Goal: Task Accomplishment & Management: Manage account settings

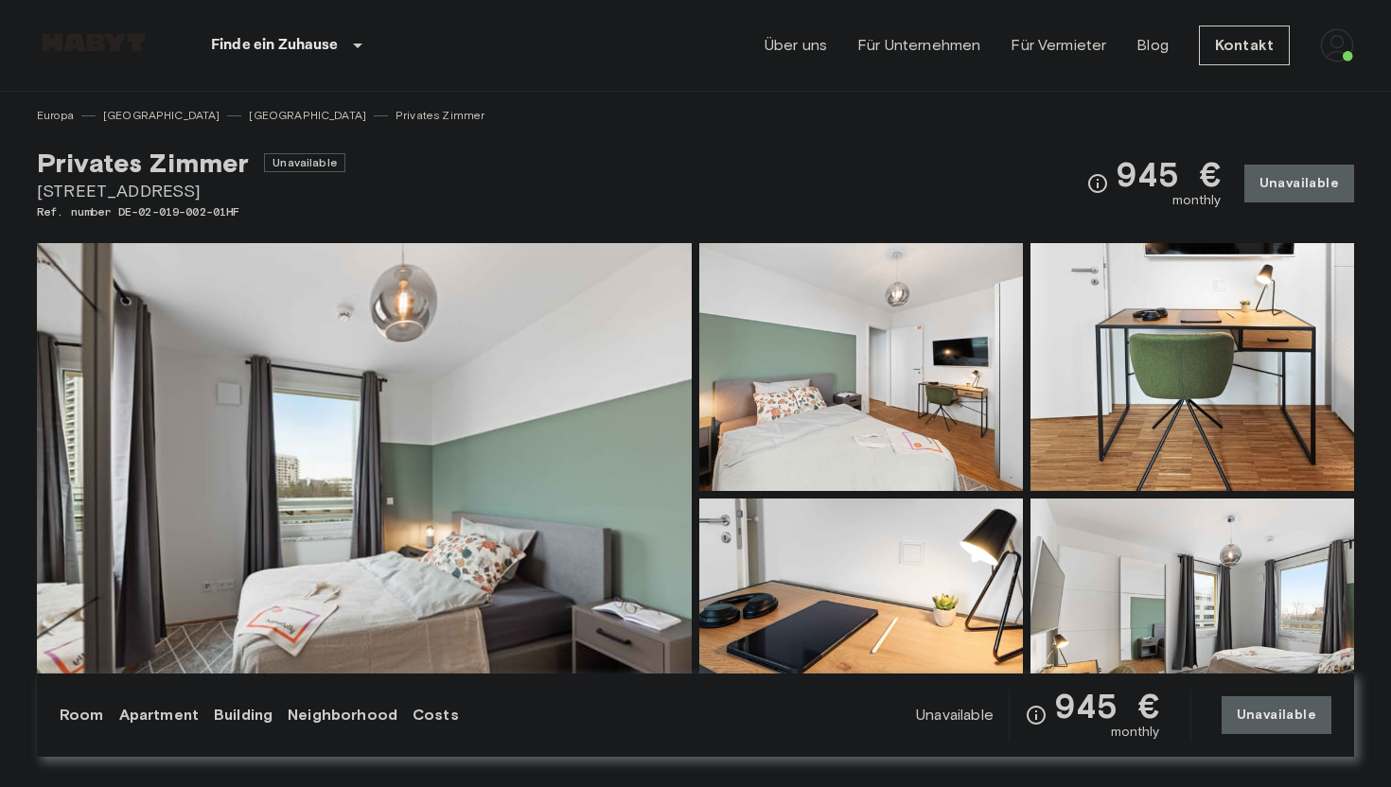
click at [1339, 46] on img at bounding box center [1337, 45] width 34 height 34
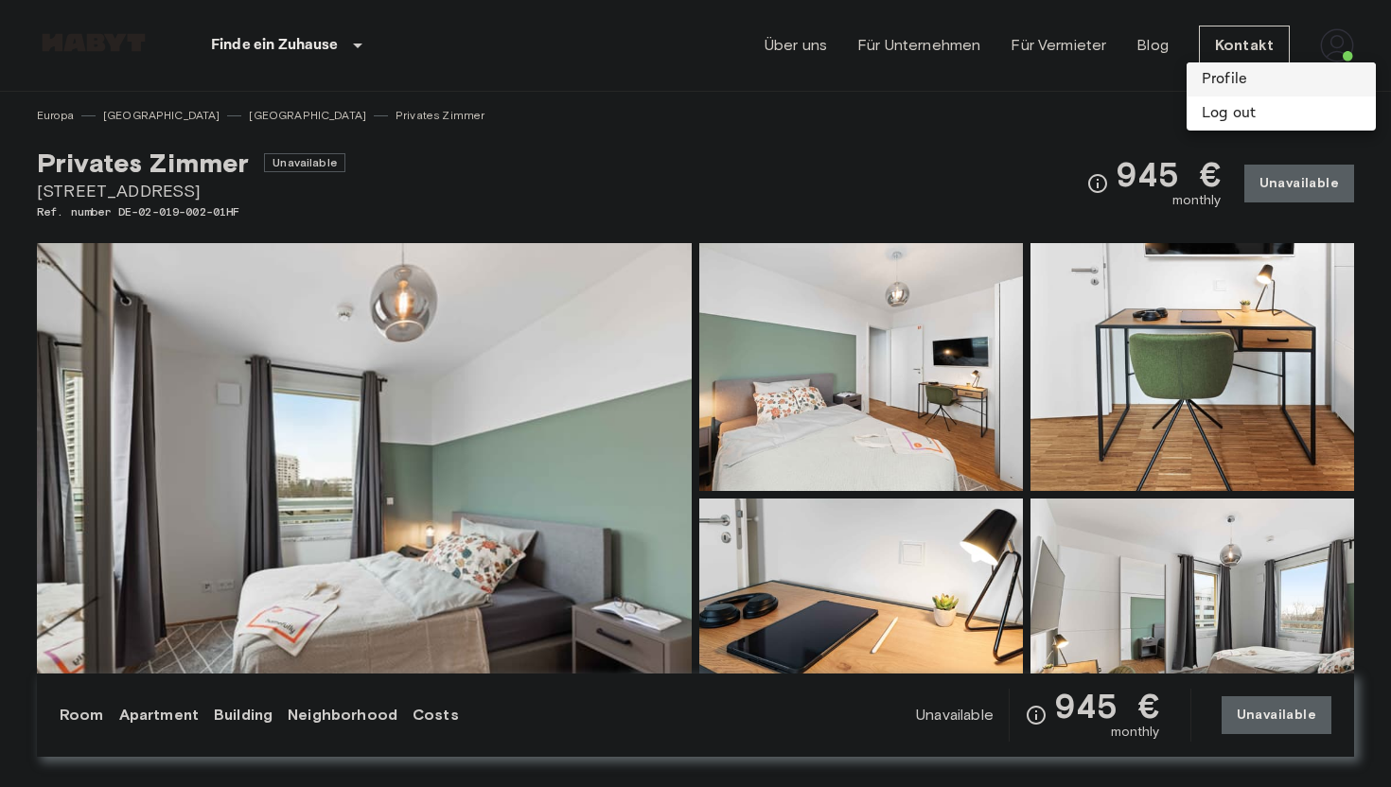
click at [1217, 85] on li "Profile" at bounding box center [1280, 79] width 189 height 34
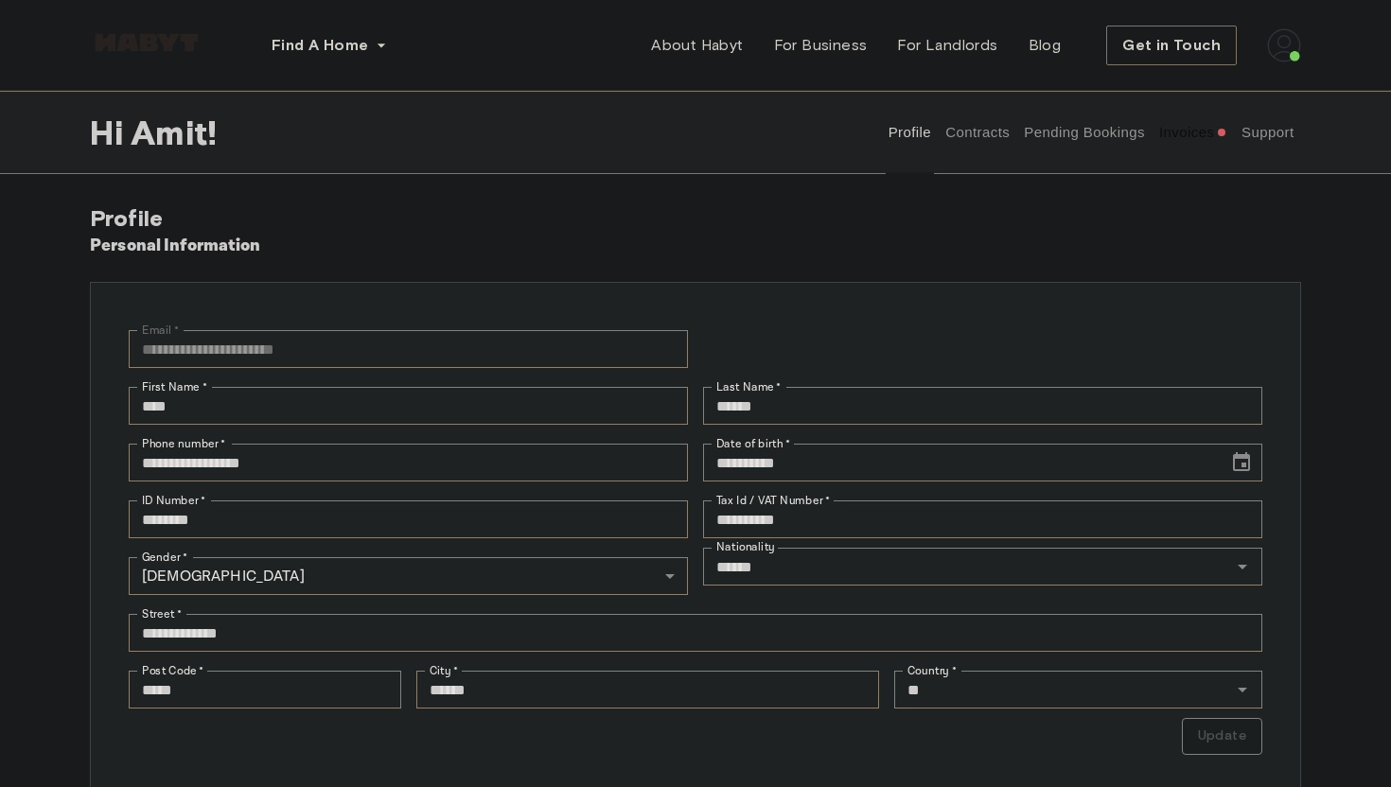
click at [962, 138] on button "Contracts" at bounding box center [977, 132] width 69 height 83
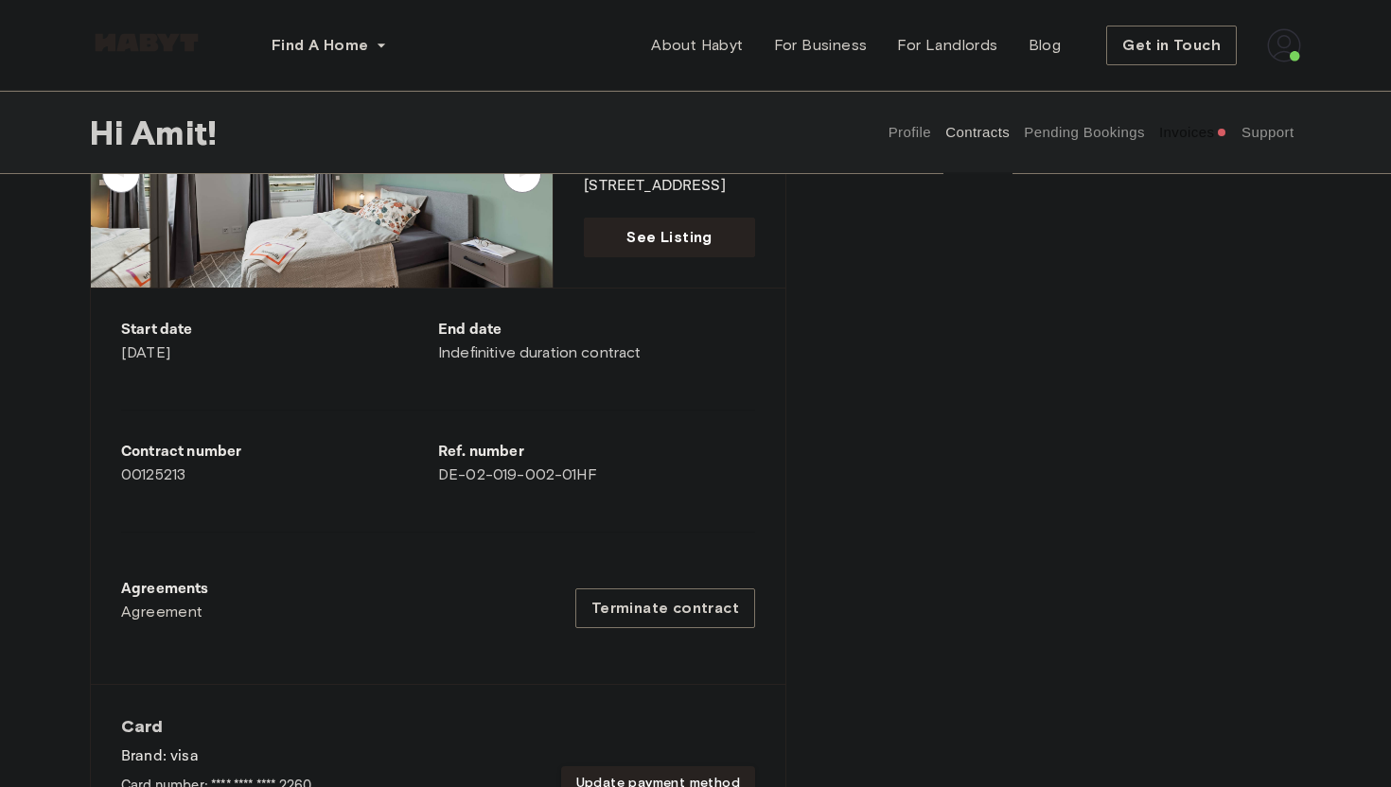
scroll to position [324, 0]
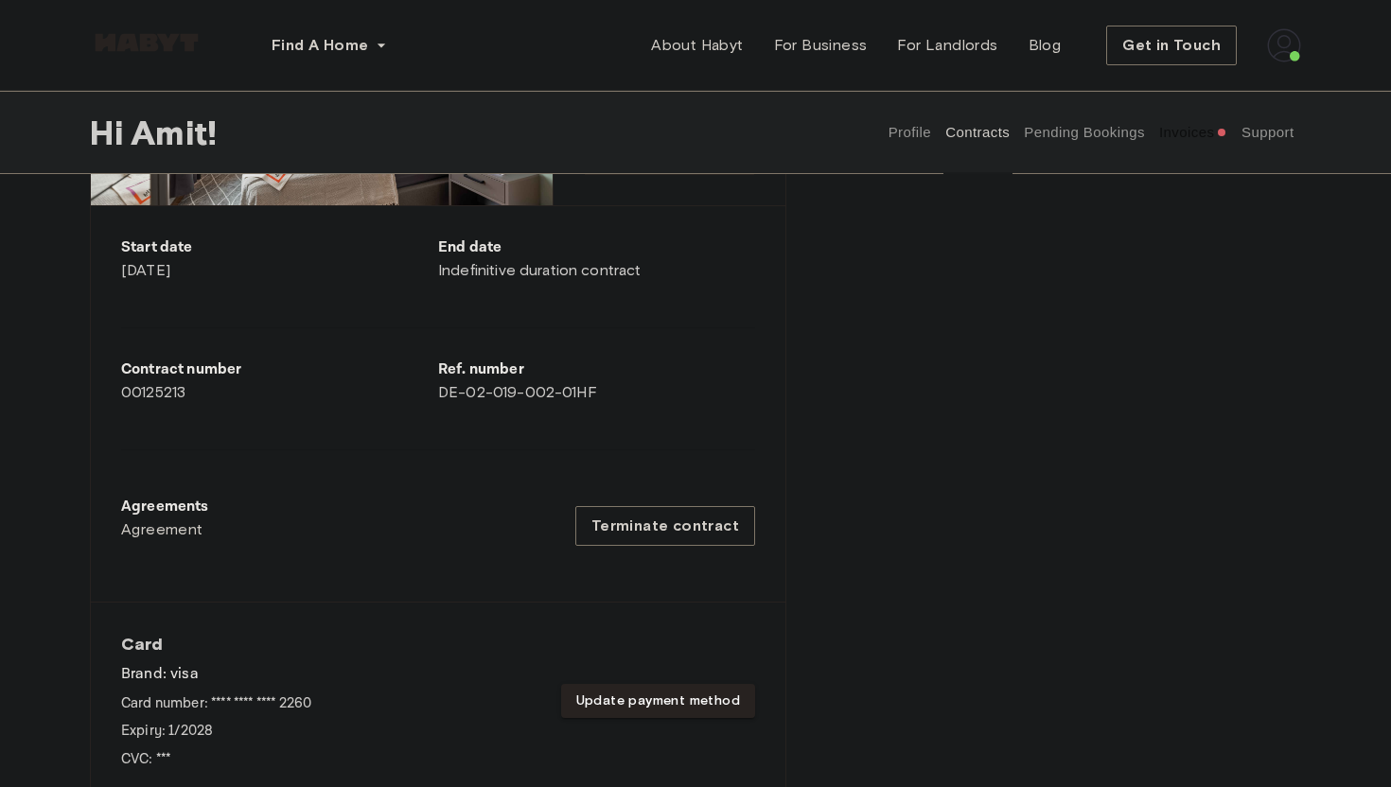
click at [445, 399] on div "Ref. number DE-02-019-002-01HF" at bounding box center [596, 381] width 317 height 45
click at [163, 531] on span "Agreement" at bounding box center [162, 529] width 82 height 23
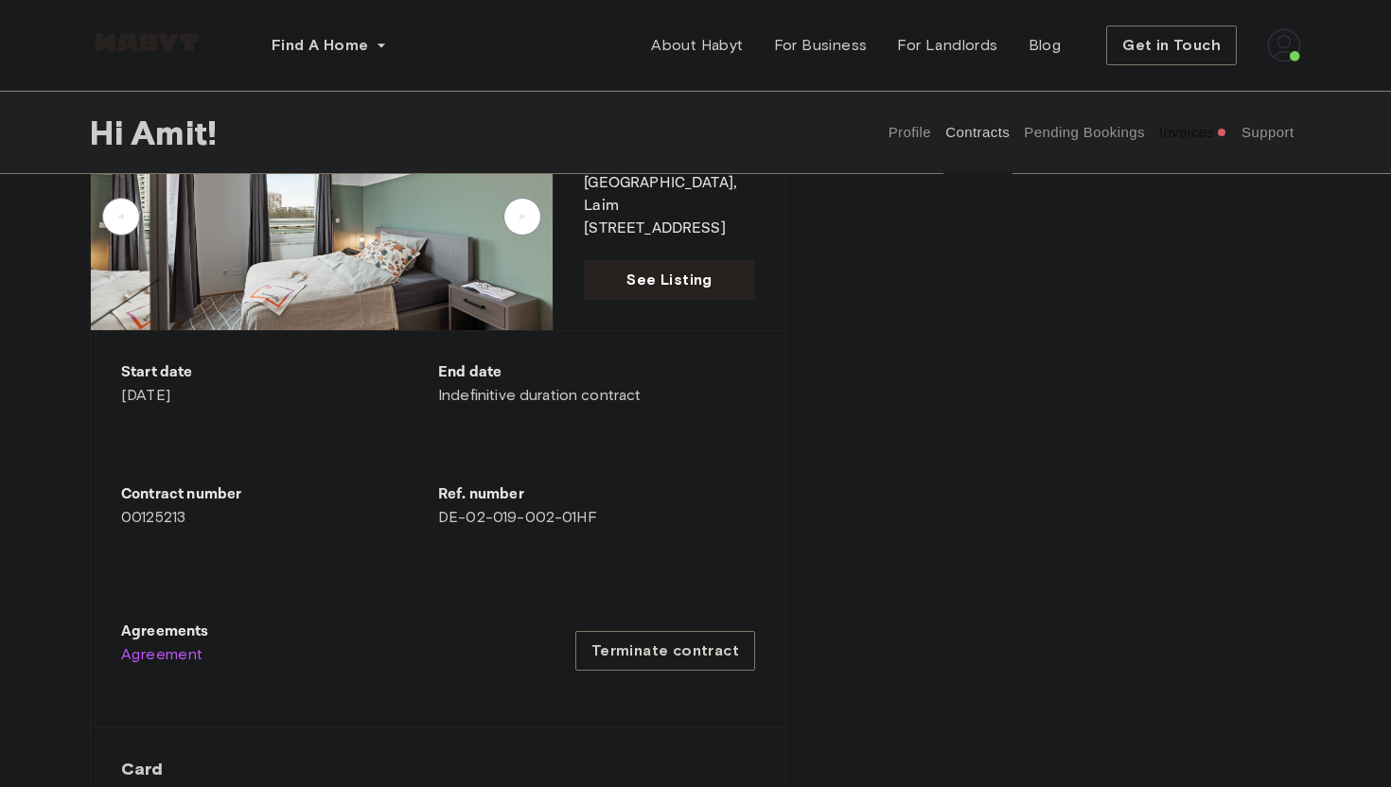
scroll to position [147, 0]
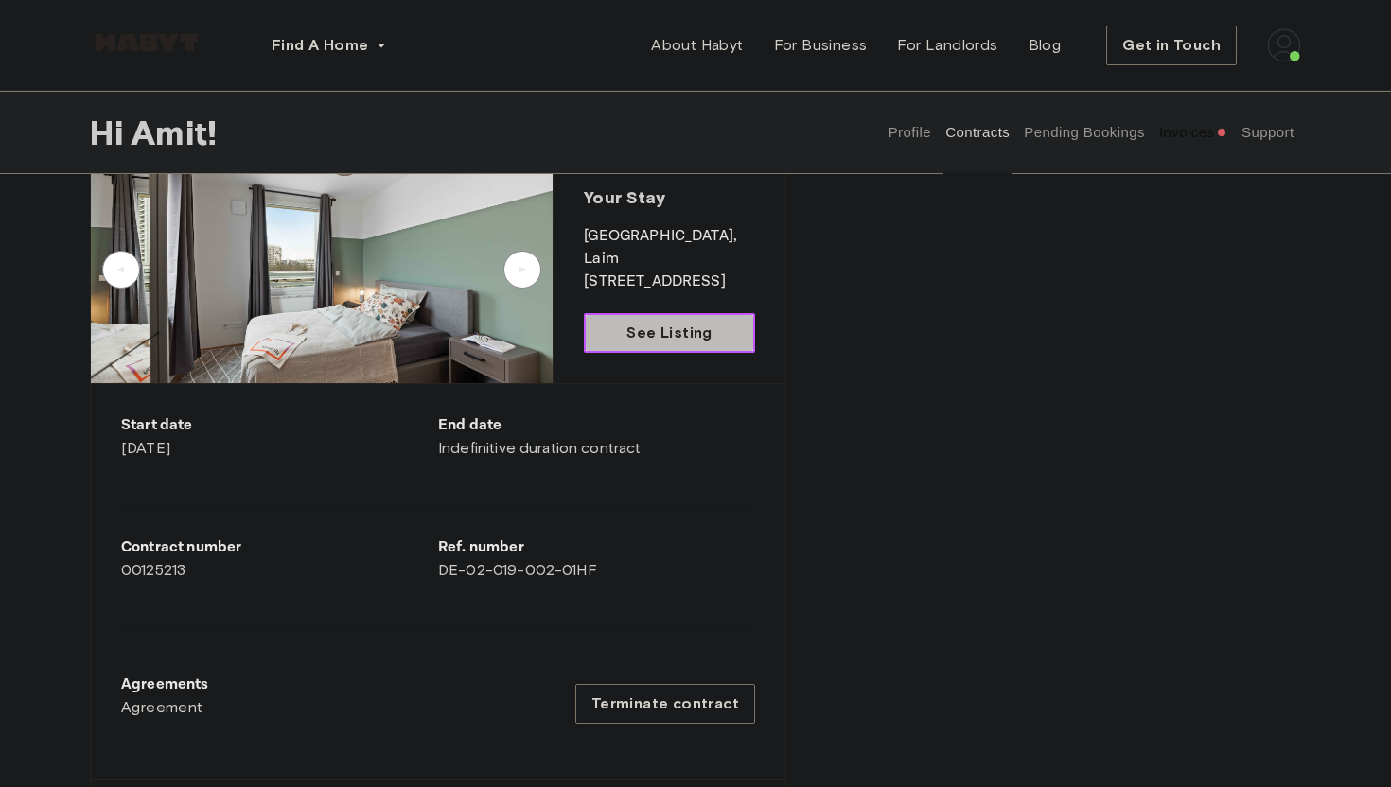
click at [655, 335] on span "See Listing" at bounding box center [668, 333] width 85 height 23
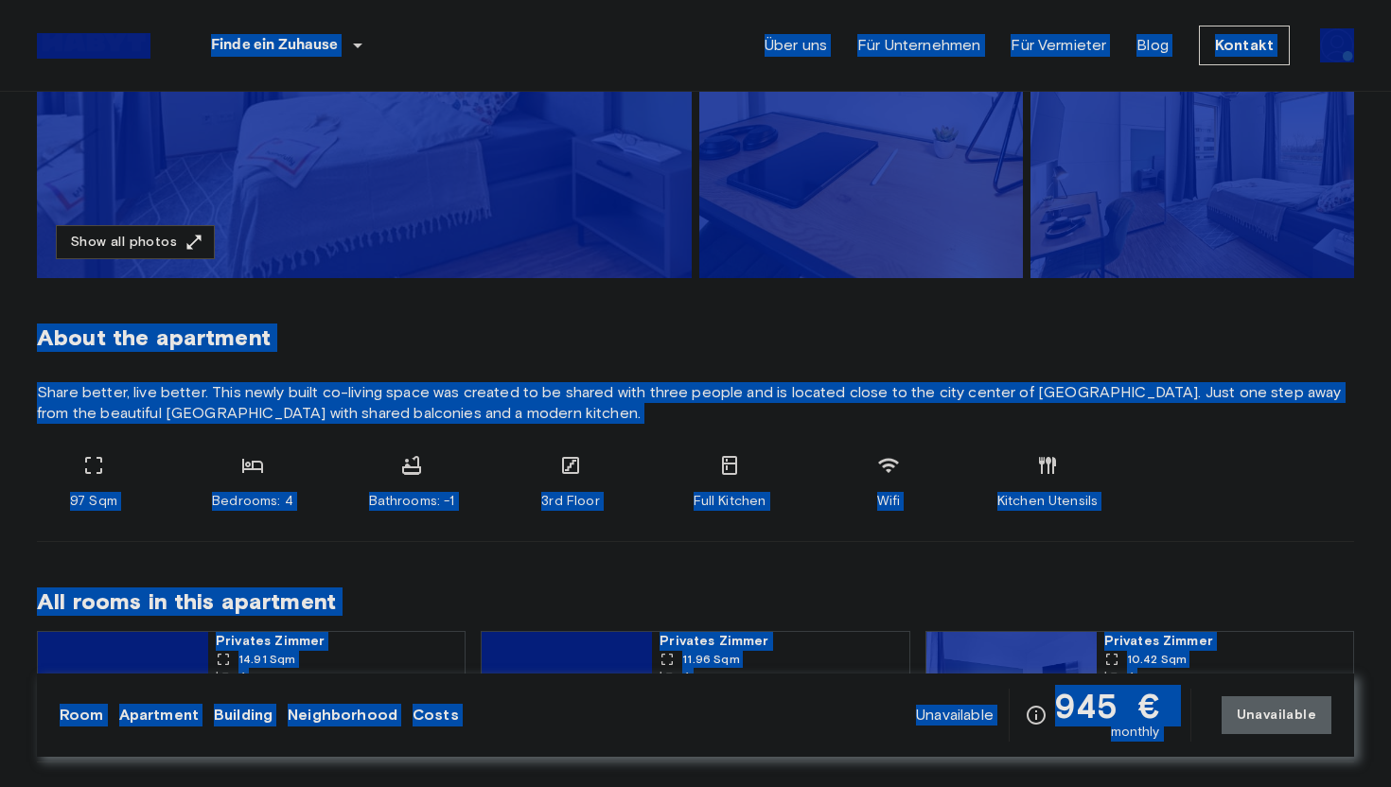
scroll to position [537, 0]
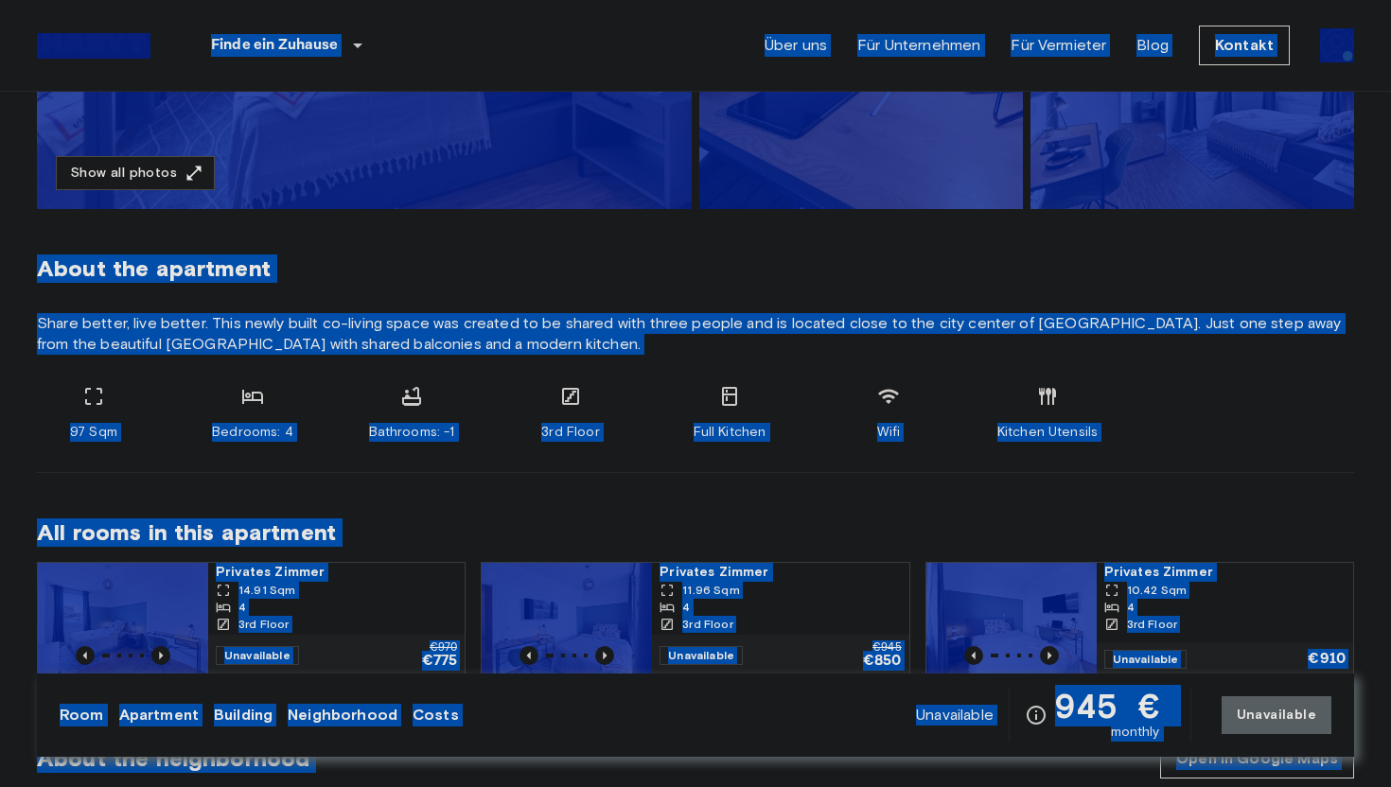
click at [696, 343] on span "Share better, live better. This newly built co-living space was created to be s…" at bounding box center [695, 334] width 1317 height 42
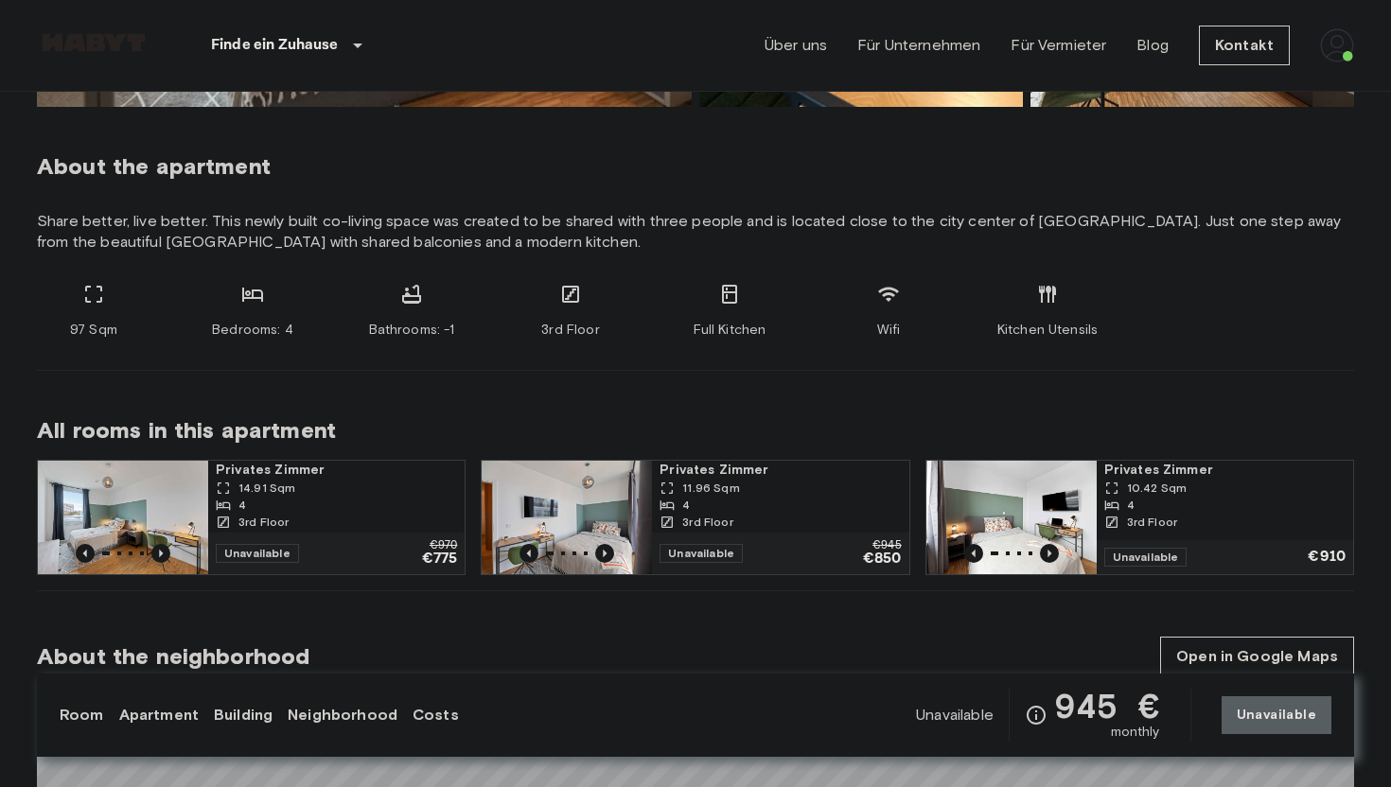
scroll to position [651, 0]
